Goal: Information Seeking & Learning: Learn about a topic

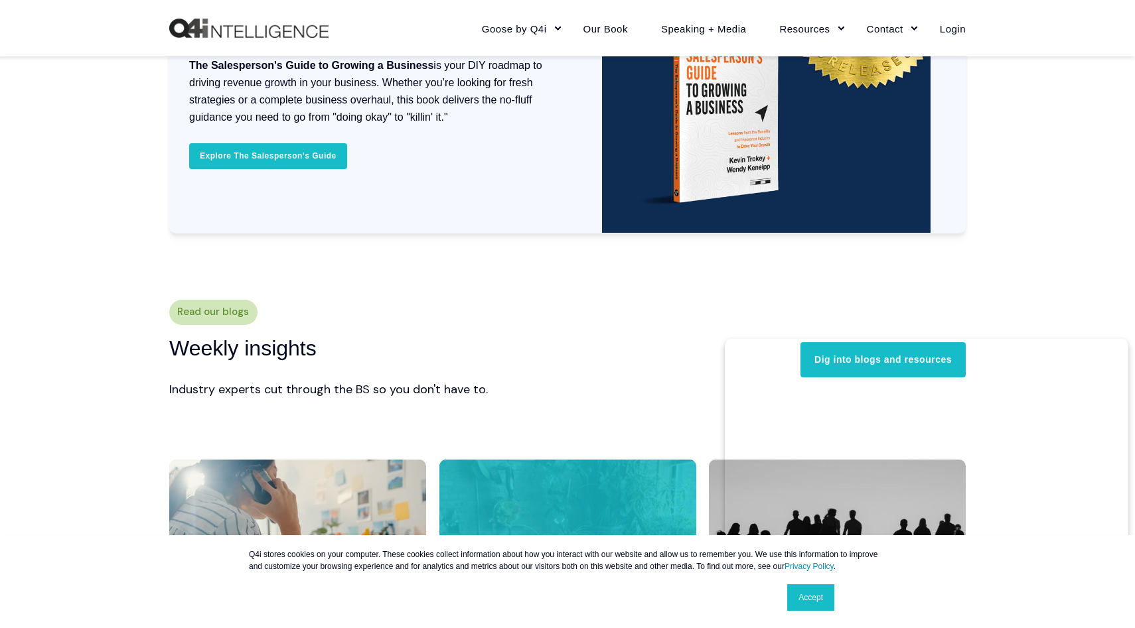
scroll to position [2877, 0]
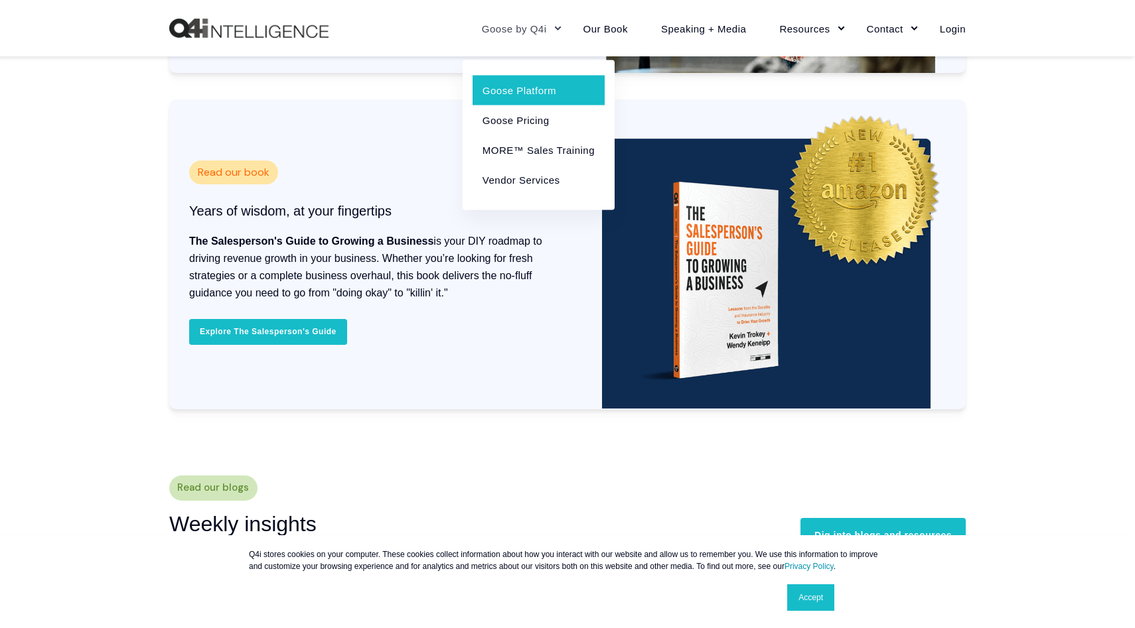
click at [533, 82] on link "Goose Platform" at bounding box center [538, 90] width 132 height 30
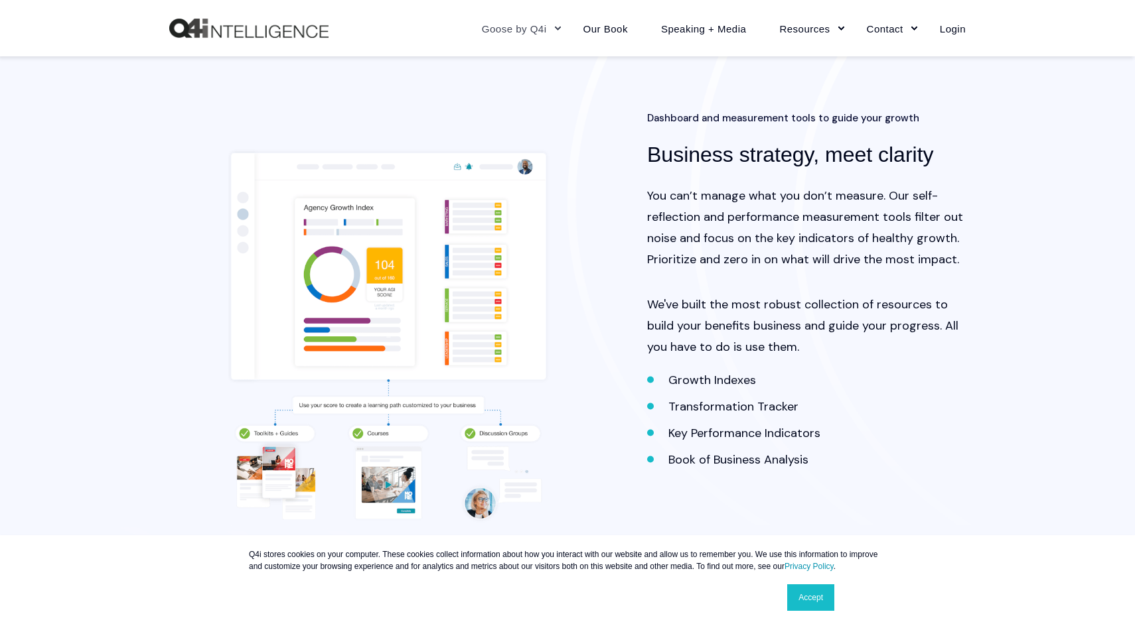
scroll to position [1730, 0]
